Goal: Task Accomplishment & Management: Use online tool/utility

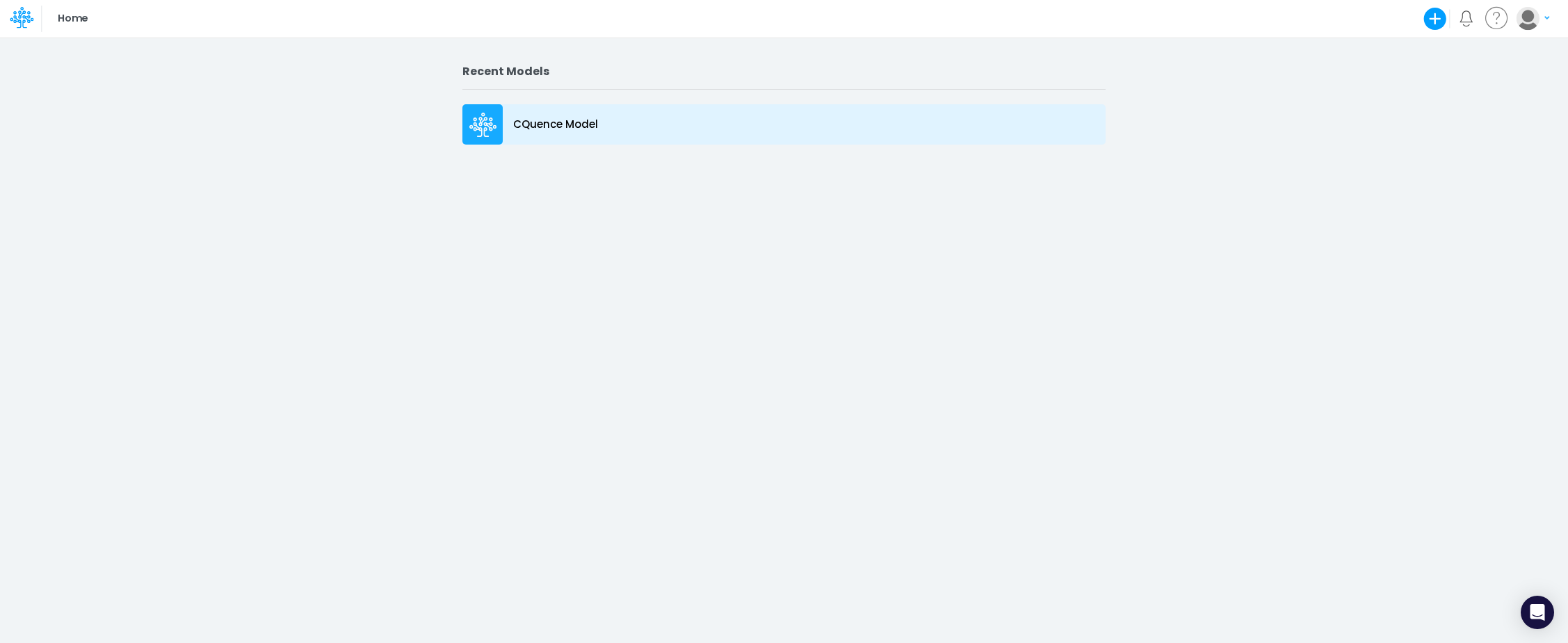
click at [485, 120] on icon at bounding box center [483, 121] width 9 height 9
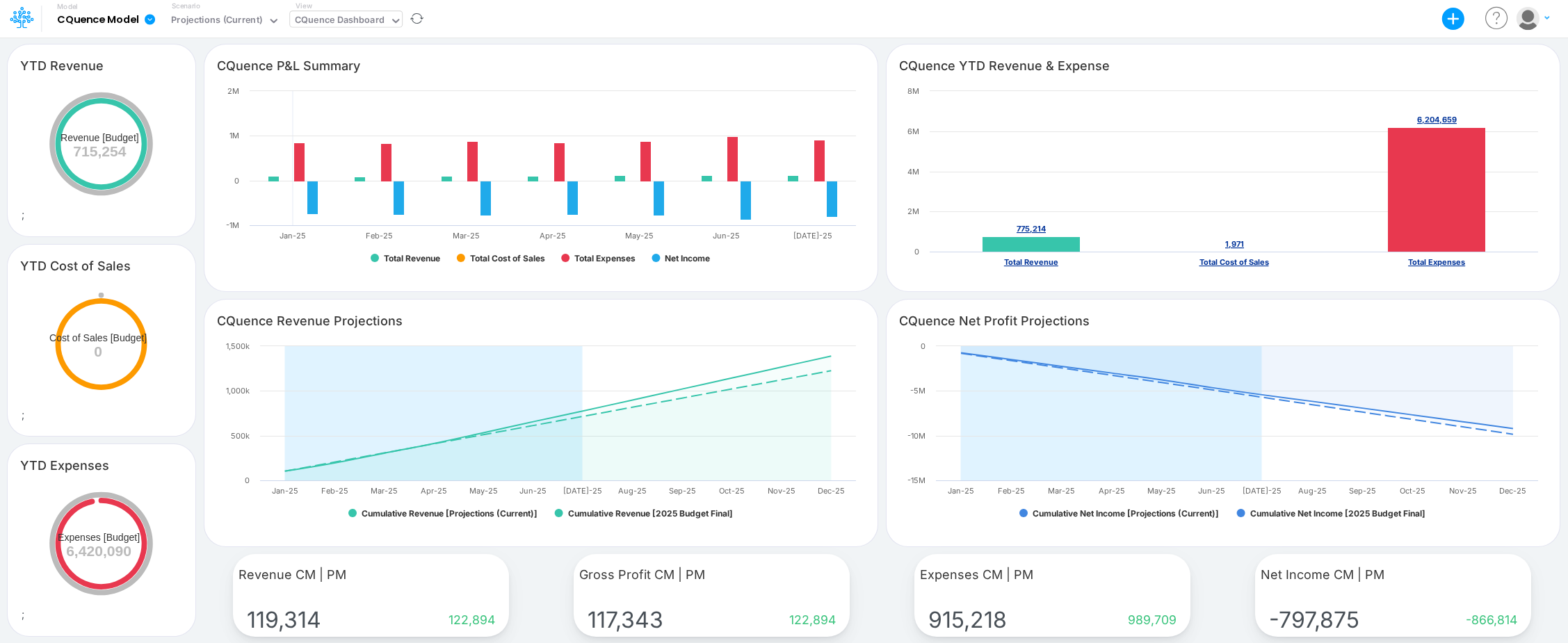
click at [341, 11] on div "CQuence Dashboard" at bounding box center [339, 22] width 100 height 21
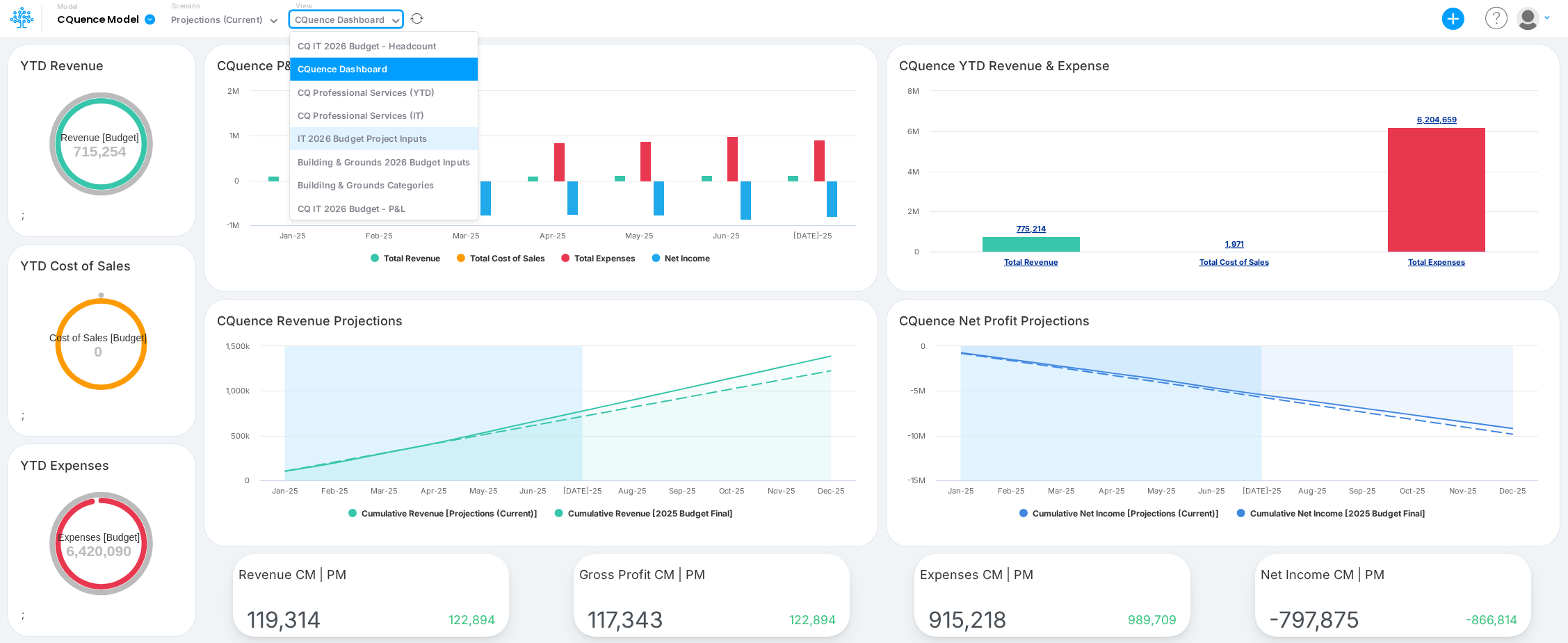
click at [357, 137] on div "IT 2026 Budget Project Inputs" at bounding box center [384, 138] width 188 height 23
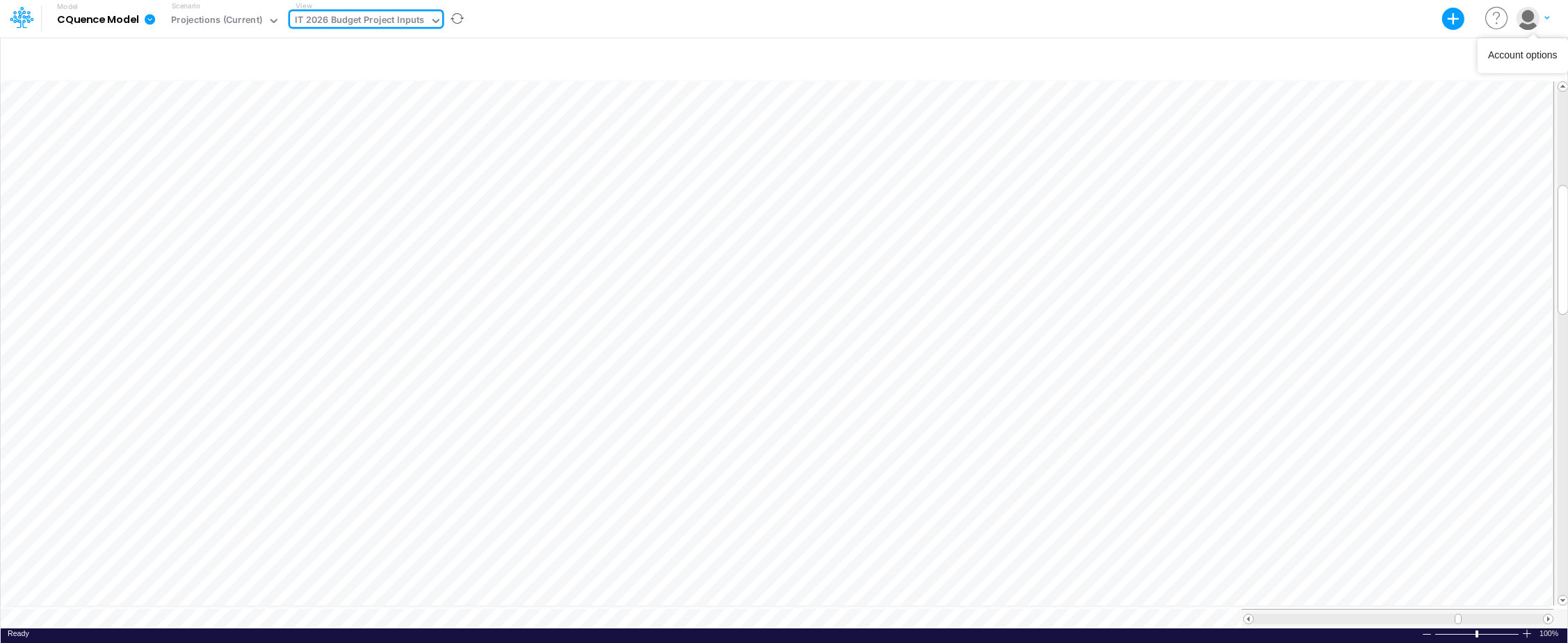
click at [1533, 17] on img "button" at bounding box center [1527, 18] width 23 height 23
click at [1436, 82] on button "Log out" at bounding box center [1475, 82] width 149 height 22
